Goal: Task Accomplishment & Management: Manage account settings

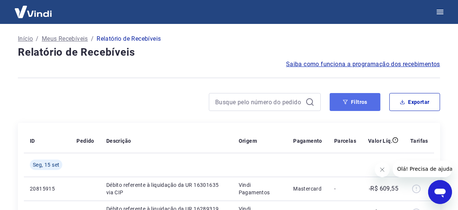
click at [367, 102] on button "Filtros" at bounding box center [355, 102] width 51 height 18
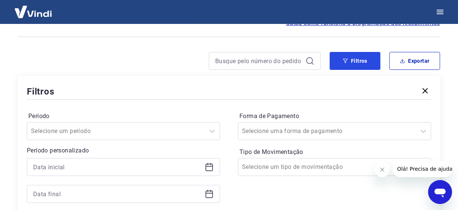
scroll to position [75, 0]
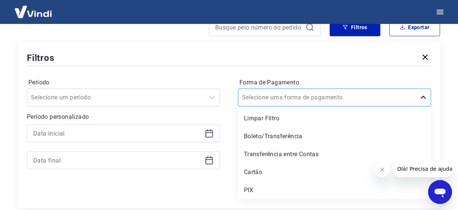
click at [423, 94] on icon at bounding box center [423, 97] width 9 height 9
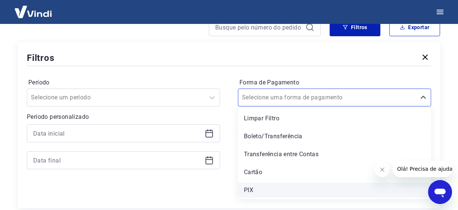
click at [261, 186] on div "PIX" at bounding box center [334, 190] width 193 height 15
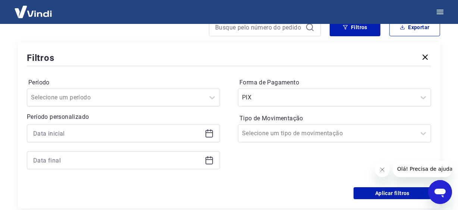
click at [245, 192] on div "Aplicar filtros" at bounding box center [229, 193] width 405 height 12
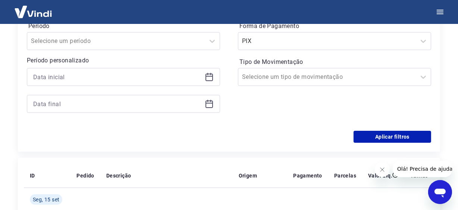
scroll to position [224, 0]
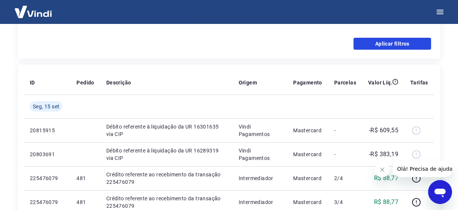
drag, startPoint x: 405, startPoint y: 43, endPoint x: 215, endPoint y: 81, distance: 193.8
click at [405, 43] on button "Aplicar filtros" at bounding box center [393, 44] width 78 height 12
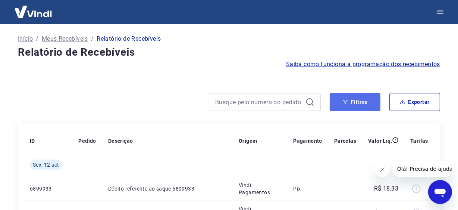
click at [347, 102] on icon "button" at bounding box center [345, 101] width 5 height 5
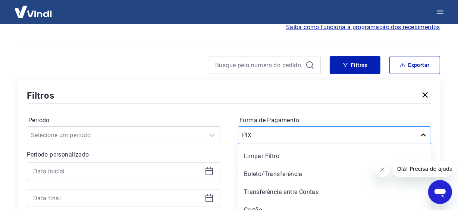
scroll to position [63, 0]
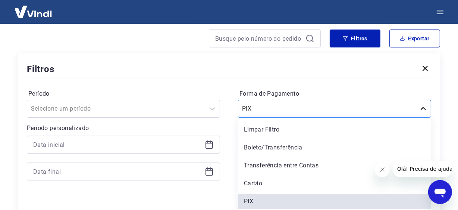
click at [426, 118] on div "option Limpar Filtro focused, 1 of 5. 5 results available. Use Up and Down to c…" at bounding box center [334, 109] width 193 height 18
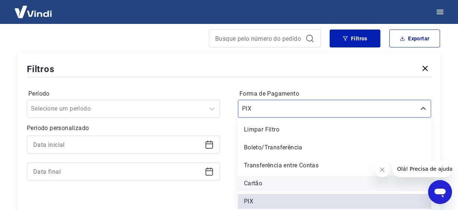
click at [261, 184] on div "Cartão" at bounding box center [334, 183] width 193 height 15
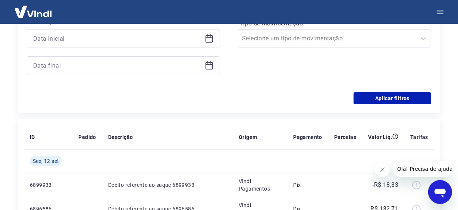
scroll to position [27, 0]
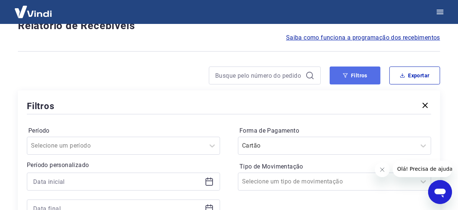
click at [364, 74] on button "Filtros" at bounding box center [355, 75] width 51 height 18
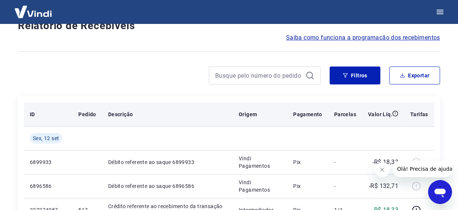
scroll to position [63, 0]
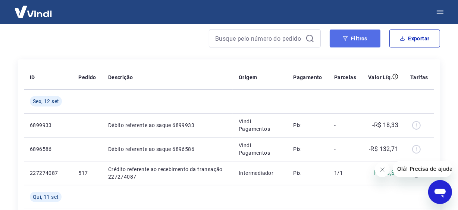
click at [345, 37] on icon "button" at bounding box center [345, 38] width 5 height 5
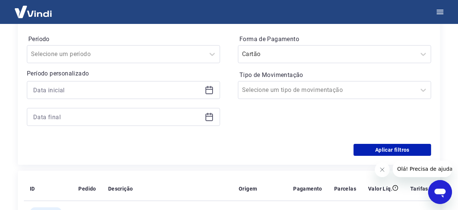
scroll to position [101, 0]
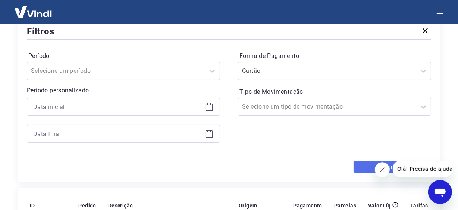
click at [362, 166] on button "Aplicar filtros" at bounding box center [393, 167] width 78 height 12
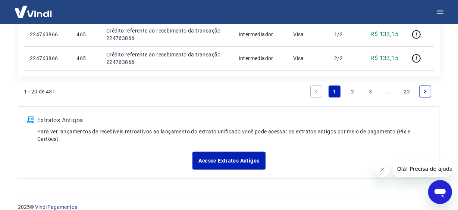
scroll to position [661, 0]
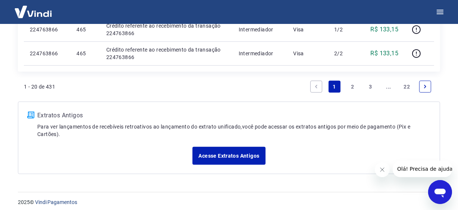
click at [352, 87] on link "2" at bounding box center [353, 87] width 12 height 12
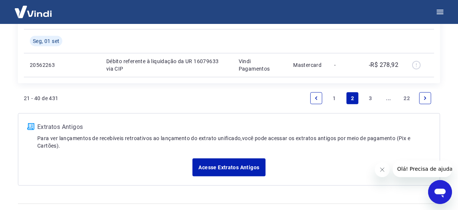
scroll to position [689, 0]
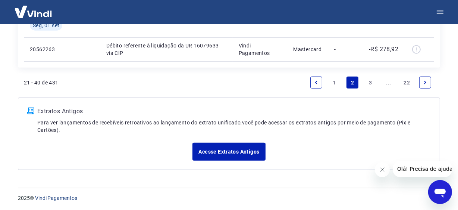
click at [339, 83] on link "1" at bounding box center [335, 83] width 12 height 12
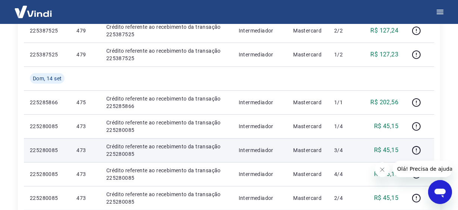
scroll to position [292, 0]
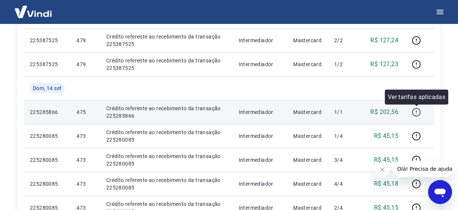
click at [416, 109] on icon "button" at bounding box center [416, 112] width 9 height 9
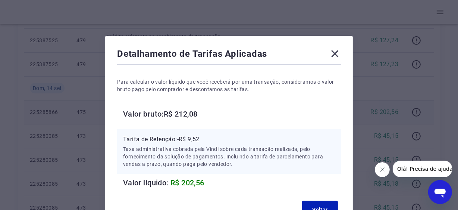
click at [337, 52] on icon at bounding box center [335, 53] width 7 height 7
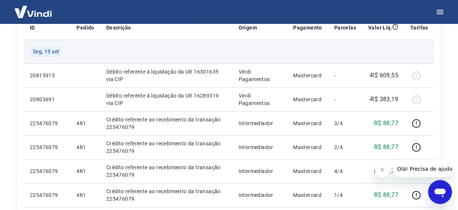
scroll to position [149, 0]
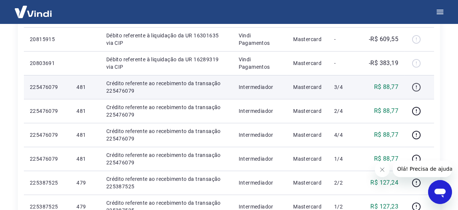
click at [419, 84] on icon "button" at bounding box center [416, 87] width 9 height 9
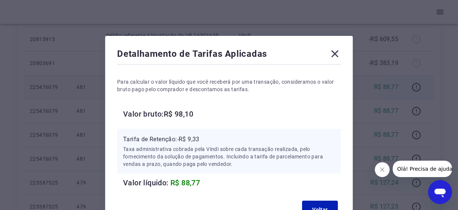
click at [340, 52] on icon at bounding box center [335, 54] width 12 height 12
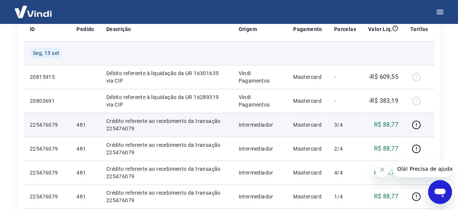
scroll to position [0, 0]
